Goal: Task Accomplishment & Management: Manage account settings

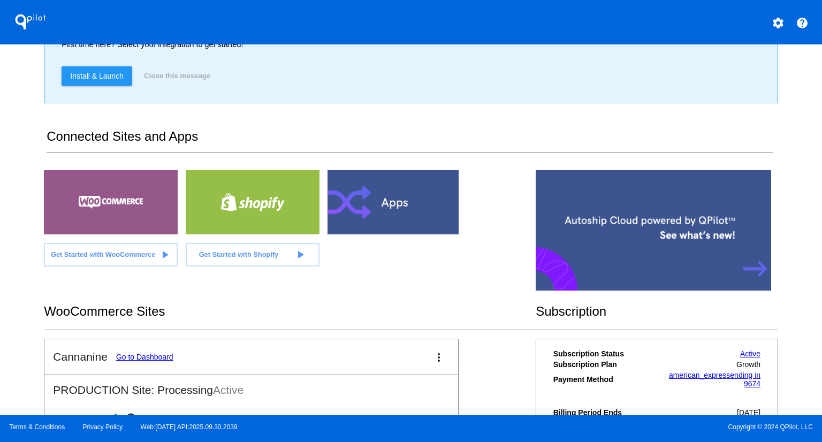
scroll to position [210, 0]
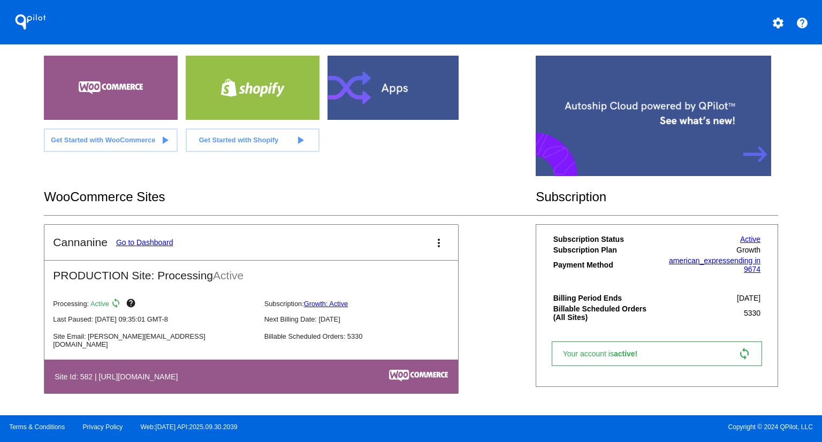
click at [152, 239] on link "Go to Dashboard" at bounding box center [144, 242] width 57 height 9
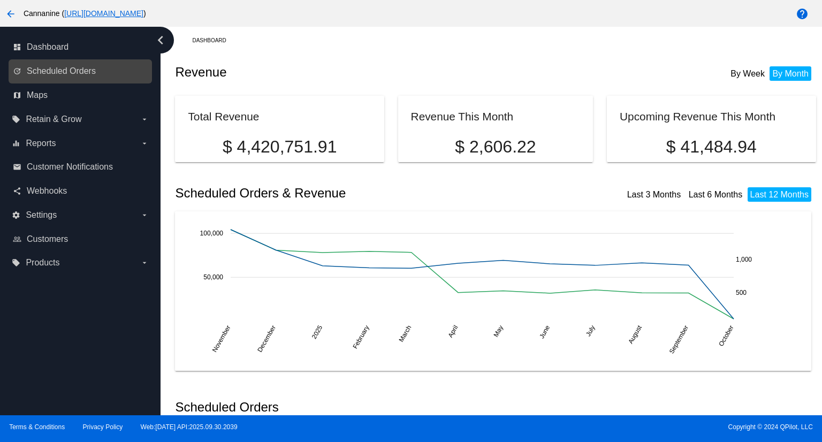
click at [84, 65] on link "update Scheduled Orders" at bounding box center [81, 71] width 136 height 17
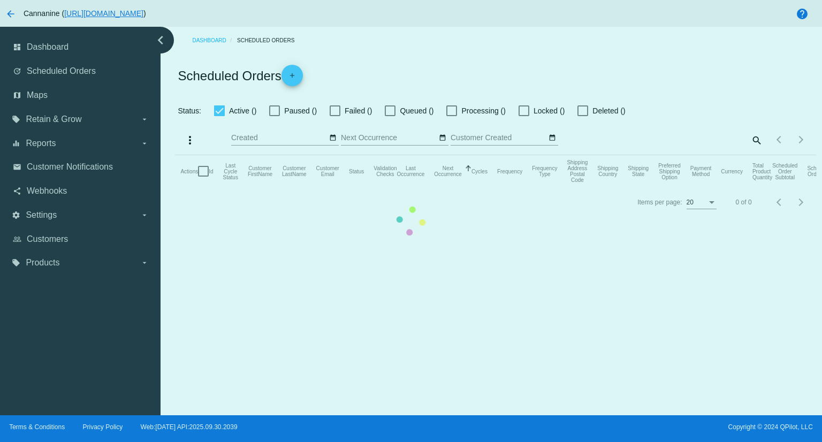
checkbox input "true"
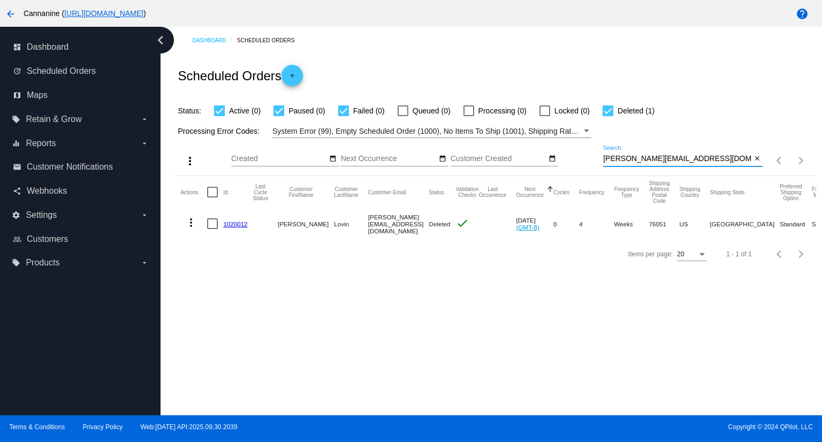
click at [698, 159] on input "[PERSON_NAME][EMAIL_ADDRESS][DOMAIN_NAME]" at bounding box center [677, 159] width 148 height 9
paste input "mmmontgmry@ao"
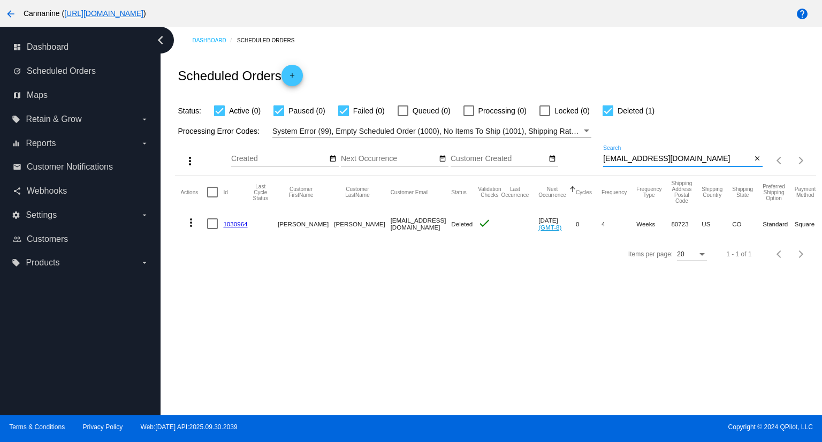
type input "[EMAIL_ADDRESS][DOMAIN_NAME]"
